Goal: Task Accomplishment & Management: Manage account settings

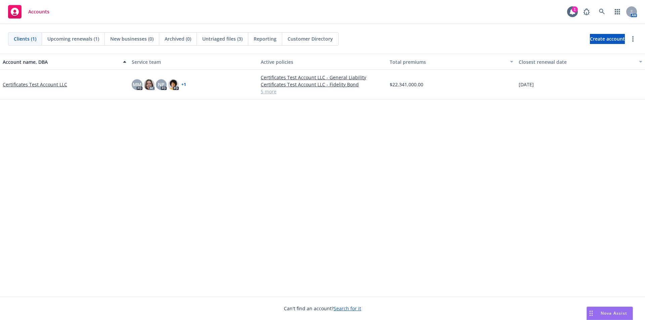
click at [51, 88] on link "Certificates Test Account LLC" at bounding box center [35, 84] width 65 height 7
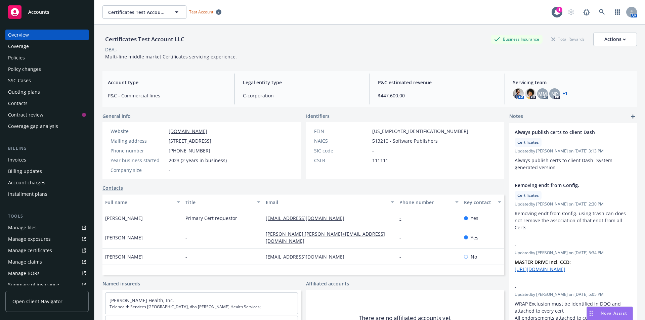
click at [23, 61] on div "Policies" at bounding box center [16, 57] width 17 height 11
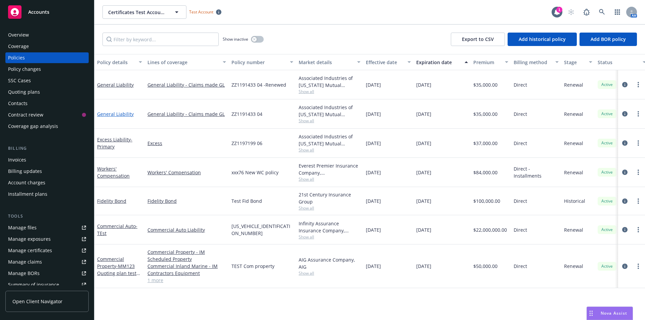
click at [121, 112] on link "General Liability" at bounding box center [115, 114] width 37 height 6
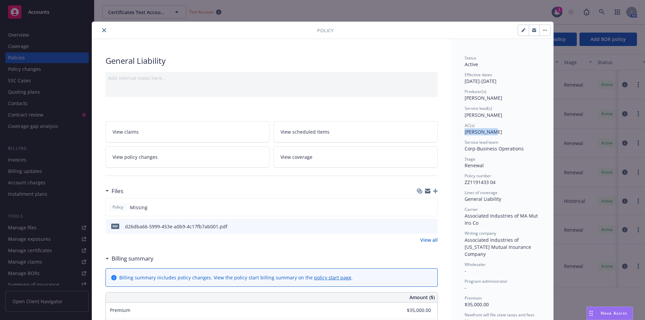
drag, startPoint x: 462, startPoint y: 131, endPoint x: 501, endPoint y: 131, distance: 39.0
click at [501, 131] on div "AC(s) [PERSON_NAME]" at bounding box center [502, 129] width 75 height 13
drag, startPoint x: 460, startPoint y: 131, endPoint x: 493, endPoint y: 129, distance: 33.0
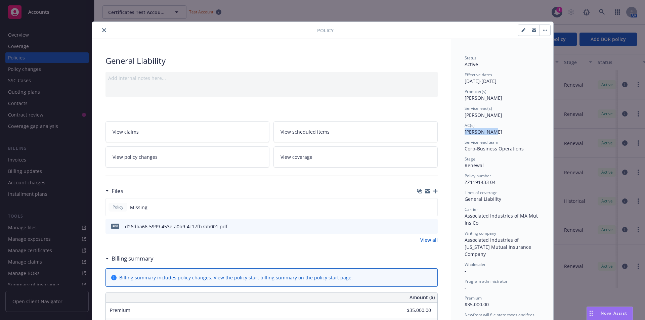
click at [513, 136] on div "Status Active Effective dates [DATE] - [DATE] Producer(s) [PERSON_NAME] Service…" at bounding box center [502, 224] width 75 height 338
drag, startPoint x: 464, startPoint y: 132, endPoint x: 498, endPoint y: 132, distance: 34.0
click at [498, 132] on div "AC(s) [PERSON_NAME]" at bounding box center [502, 129] width 75 height 13
click at [100, 30] on button "close" at bounding box center [104, 30] width 8 height 8
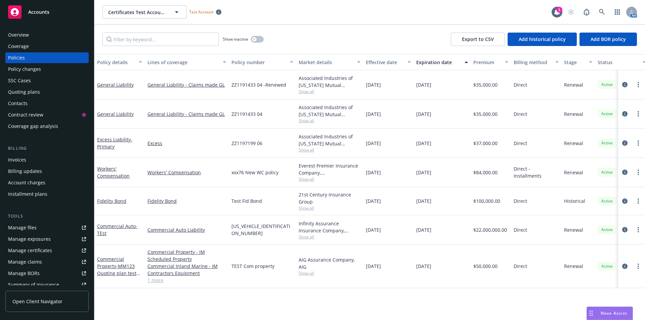
click at [61, 35] on div "Overview" at bounding box center [47, 35] width 78 height 11
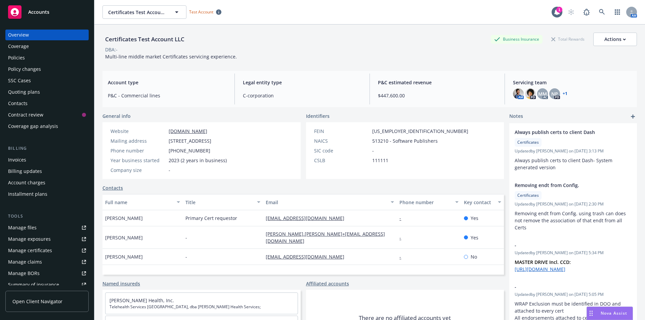
click at [32, 55] on div "Policies" at bounding box center [47, 57] width 78 height 11
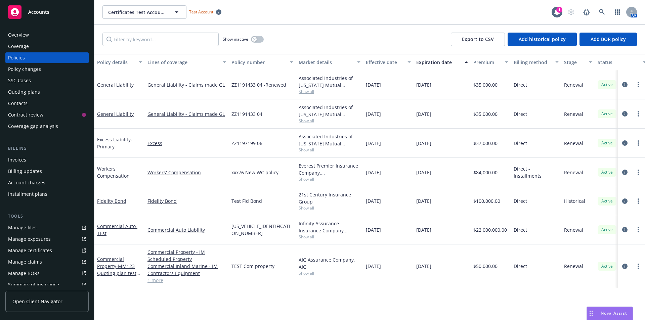
click at [37, 36] on div "Overview" at bounding box center [47, 35] width 78 height 11
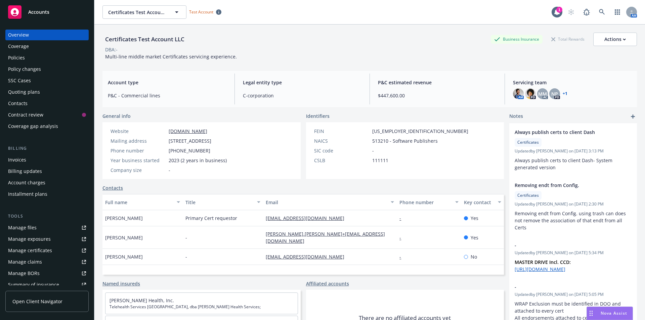
click at [56, 59] on div "Policies" at bounding box center [47, 57] width 78 height 11
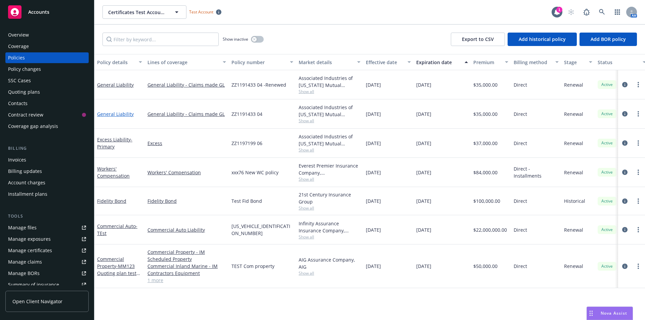
click at [107, 115] on link "General Liability" at bounding box center [115, 114] width 37 height 6
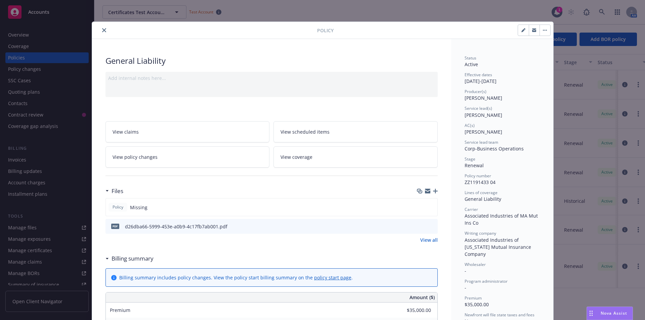
scroll to position [20, 0]
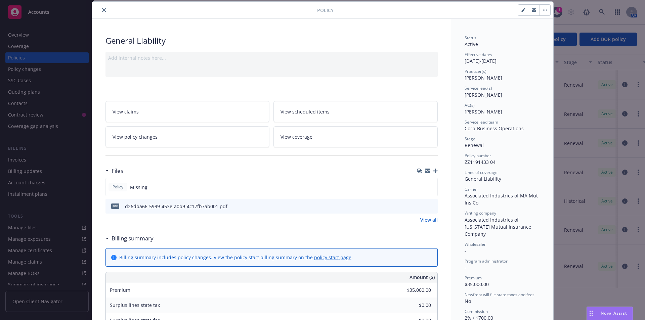
click at [523, 11] on icon "button" at bounding box center [524, 10] width 4 height 4
select select "RENEWAL"
select select "12"
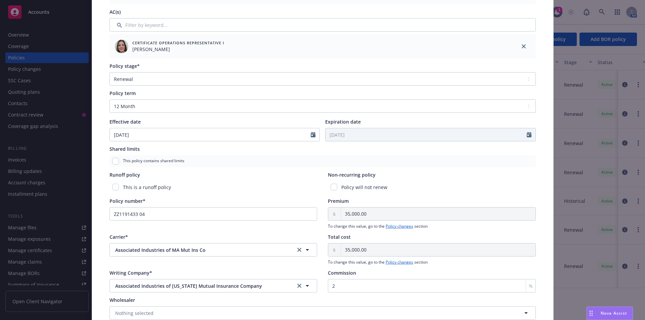
scroll to position [222, 0]
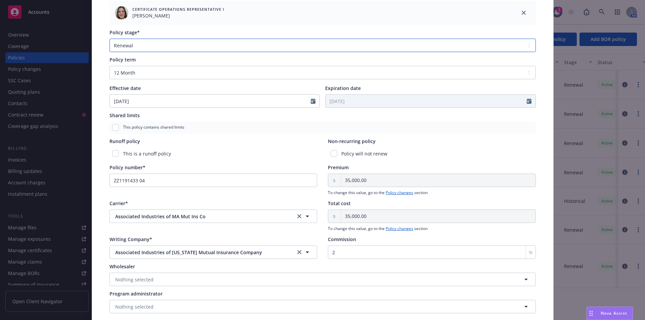
click at [157, 41] on select "Select policy stage Historical New New BOR BOR Renewal Non payment" at bounding box center [323, 45] width 427 height 13
click at [250, 153] on div "This is a runoff policy" at bounding box center [214, 154] width 208 height 12
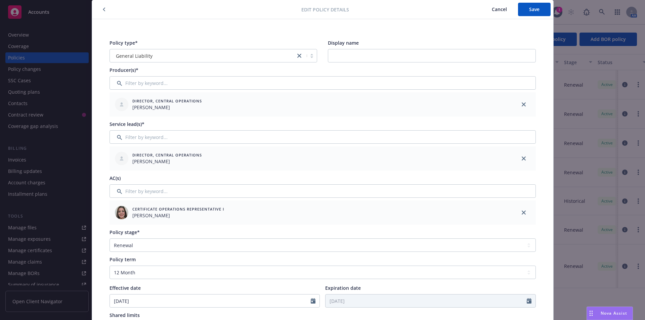
scroll to position [0, 0]
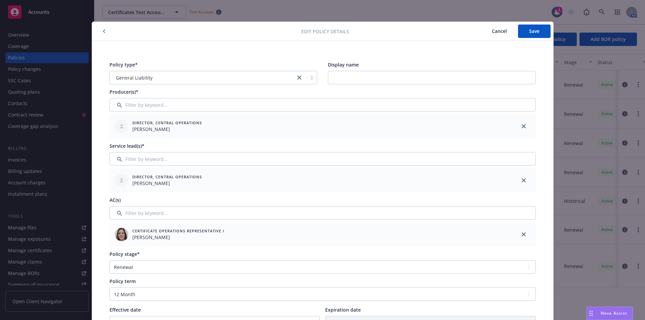
click at [501, 28] on span "Cancel" at bounding box center [499, 31] width 15 height 6
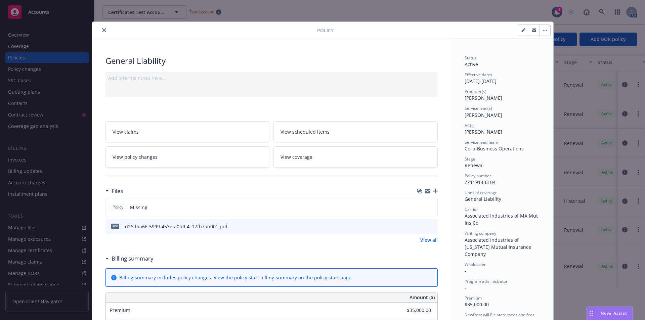
click at [541, 31] on button "button" at bounding box center [545, 30] width 11 height 11
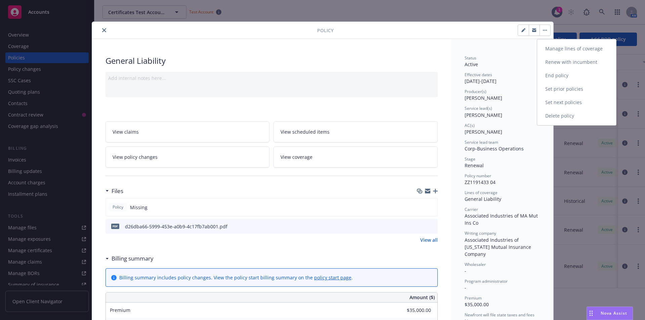
click at [549, 75] on link "End policy" at bounding box center [577, 75] width 79 height 13
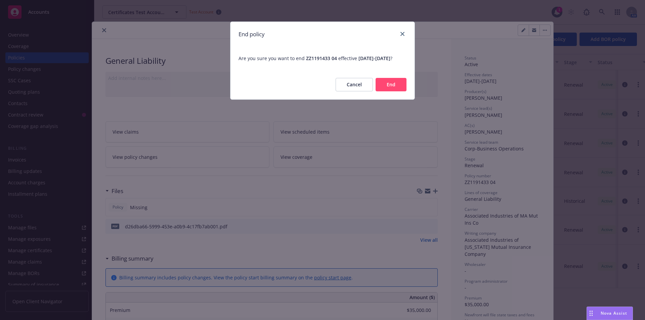
click at [379, 91] on button "End" at bounding box center [391, 84] width 31 height 13
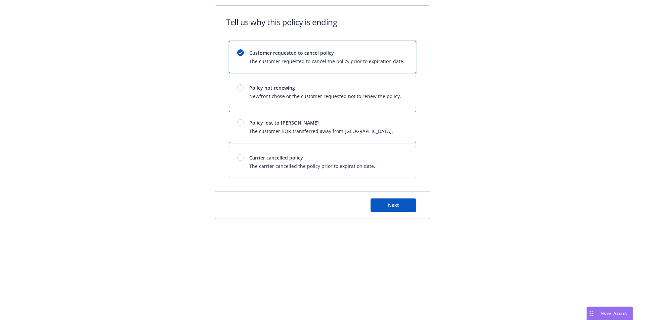
click at [240, 116] on div "Policy lost to BOR The customer BOR transferred away from Newfront." at bounding box center [322, 127] width 187 height 32
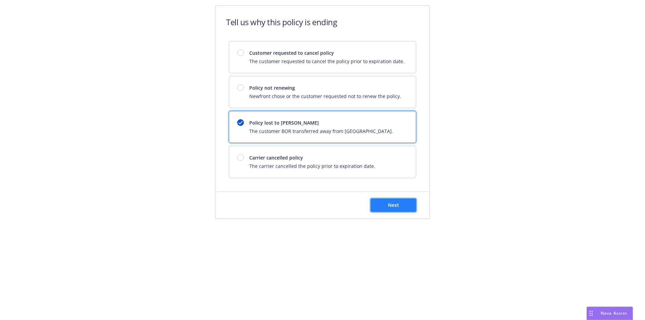
click at [384, 205] on button "Next" at bounding box center [394, 205] width 46 height 13
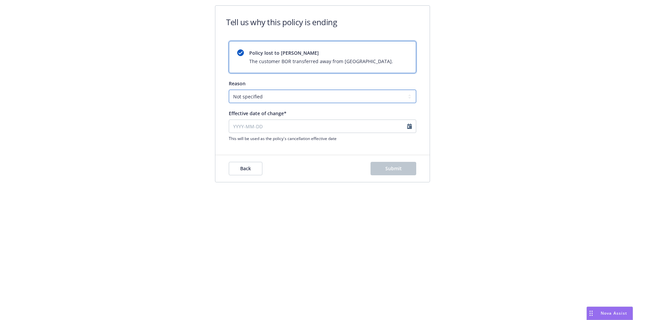
click at [253, 95] on select "Not specified Service Pricing Buyer change M&A, Bankruptcy, or Out of business …" at bounding box center [323, 96] width 188 height 13
select select "Service"
click at [229, 90] on select "Not specified Service Pricing Buyer change M&A, Bankruptcy, or Out of business …" at bounding box center [323, 96] width 188 height 13
click at [246, 121] on input "Effective date of change*" at bounding box center [323, 126] width 188 height 13
select select "August"
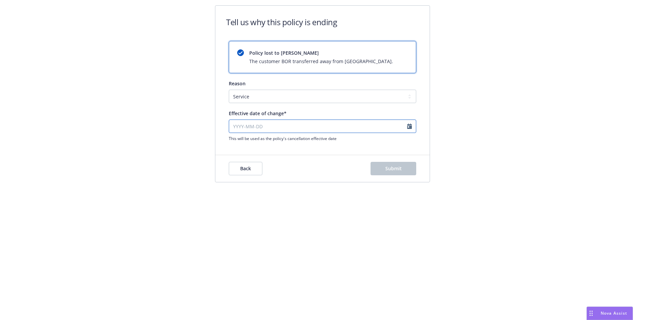
select select "2025"
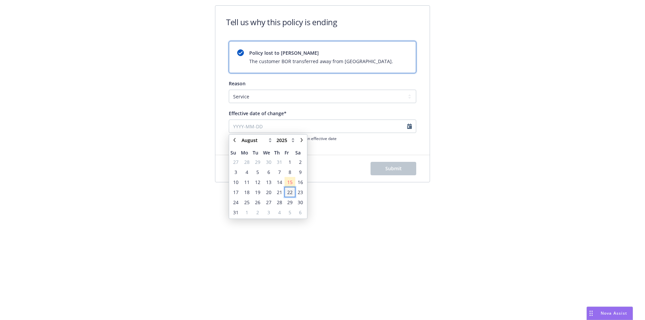
click at [286, 195] on span "22" at bounding box center [289, 192] width 9 height 8
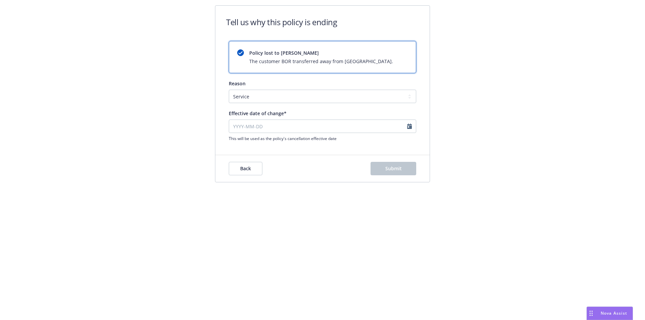
type input "[DATE]"
select select "August"
select select "2025"
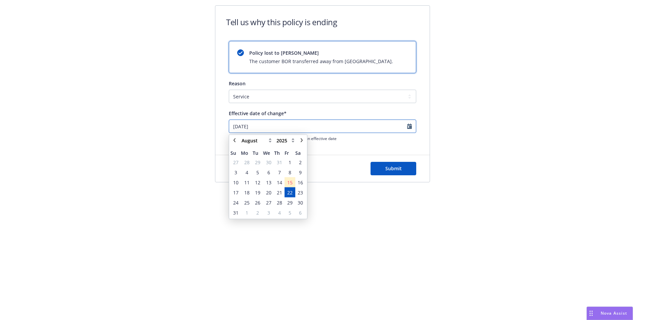
click at [409, 128] on input "[DATE]" at bounding box center [323, 126] width 188 height 13
click at [302, 141] on icon "chevronRight" at bounding box center [302, 140] width 2 height 4
select select "September"
click at [236, 183] on span "14" at bounding box center [235, 182] width 5 height 7
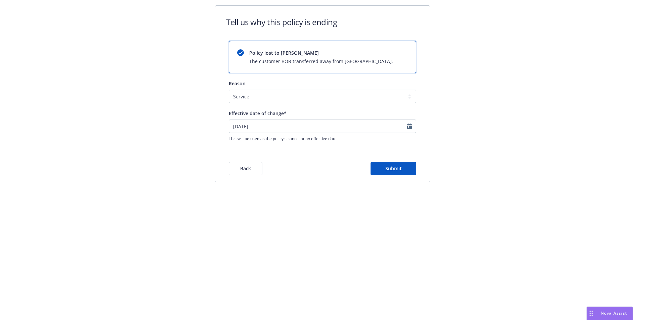
type input "[DATE]"
click at [401, 173] on button "Submit" at bounding box center [394, 168] width 46 height 13
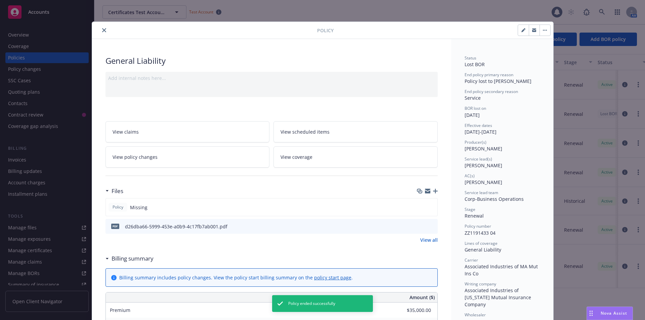
scroll to position [20, 0]
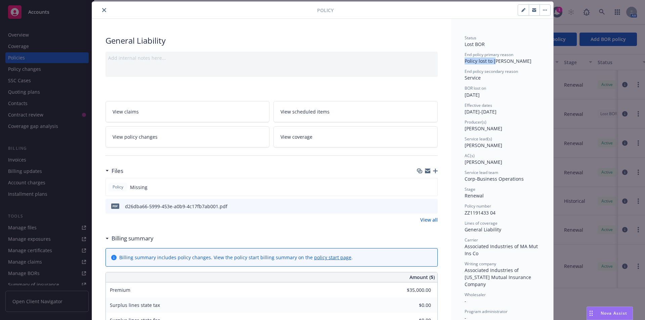
drag, startPoint x: 462, startPoint y: 61, endPoint x: 494, endPoint y: 62, distance: 31.6
click at [494, 62] on div "Status Lost BOR End policy primary reason Policy lost to BOR End policy seconda…" at bounding box center [503, 315] width 102 height 593
click at [481, 48] on div "Status Lost BOR End policy primary reason Policy lost to BOR End policy seconda…" at bounding box center [502, 237] width 75 height 405
drag, startPoint x: 462, startPoint y: 44, endPoint x: 483, endPoint y: 43, distance: 20.9
click at [483, 43] on div "Status Lost BOR" at bounding box center [502, 41] width 75 height 13
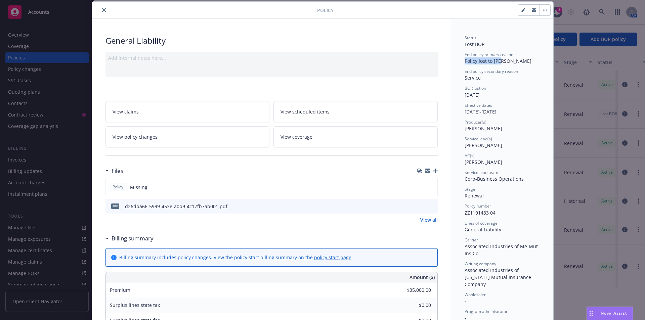
drag, startPoint x: 462, startPoint y: 63, endPoint x: 506, endPoint y: 61, distance: 43.4
click at [506, 61] on div "End policy primary reason Policy lost to [PERSON_NAME]" at bounding box center [502, 58] width 75 height 13
click at [402, 196] on div "Policy Missing" at bounding box center [272, 187] width 332 height 18
click at [102, 11] on icon "close" at bounding box center [104, 10] width 4 height 4
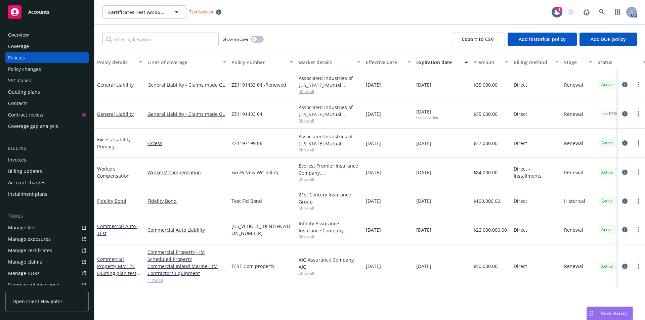
click at [316, 18] on div "Certificates Test Account LLC Certificates Test Account LLC Test Account" at bounding box center [327, 11] width 449 height 13
